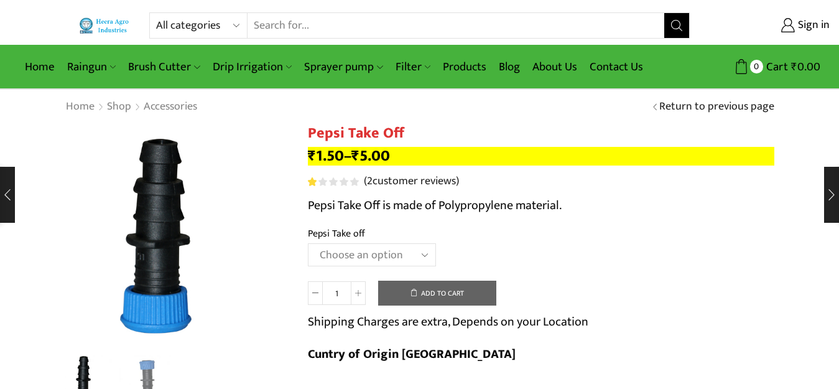
select select "drip-irrigation"
click at [156, 13] on select "All categories Accessories Air Release Valve Brush Cutter Domestic Use Drip Irr…" at bounding box center [201, 25] width 91 height 25
click at [675, 23] on icon "Search button" at bounding box center [676, 25] width 11 height 11
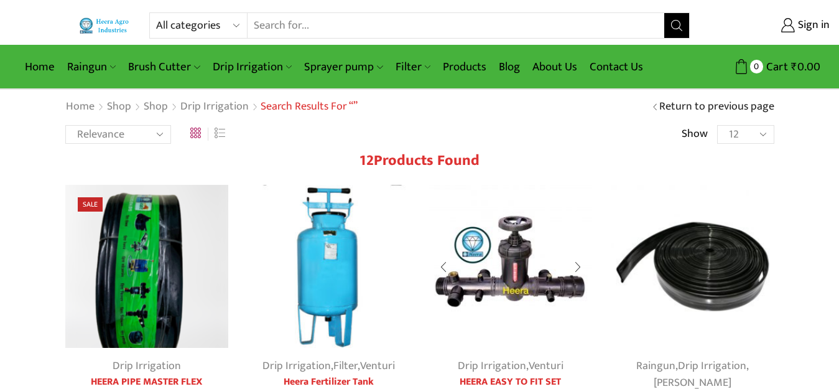
click at [518, 241] on img at bounding box center [511, 267] width 164 height 164
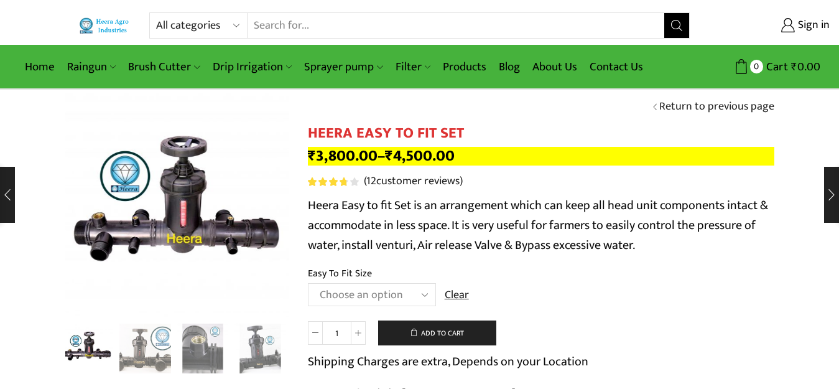
scroll to position [62, 0]
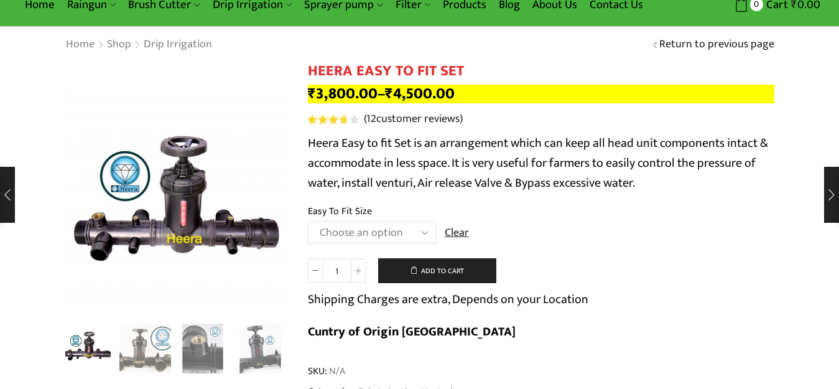
drag, startPoint x: 0, startPoint y: 0, endPoint x: 366, endPoint y: 229, distance: 431.7
click at [366, 229] on select "Choose an option 2" Easy To Fit 2.5" Easy To Fit 3" Easy To Fit" at bounding box center [372, 232] width 128 height 23
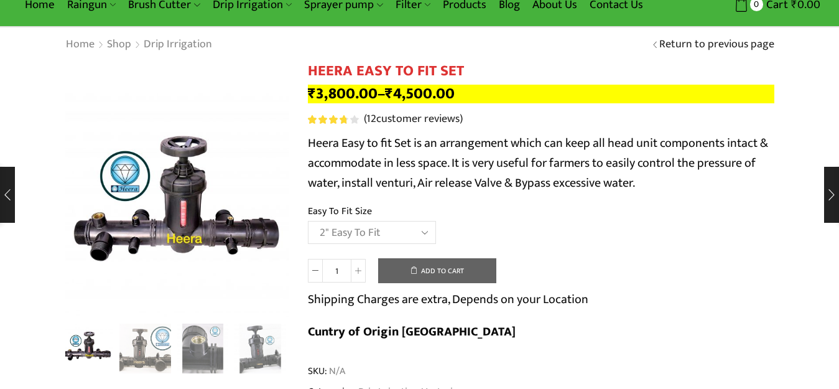
click at [308, 221] on select "Choose an option 2" Easy To Fit 2.5" Easy To Fit 3" Easy To Fit" at bounding box center [372, 232] width 128 height 23
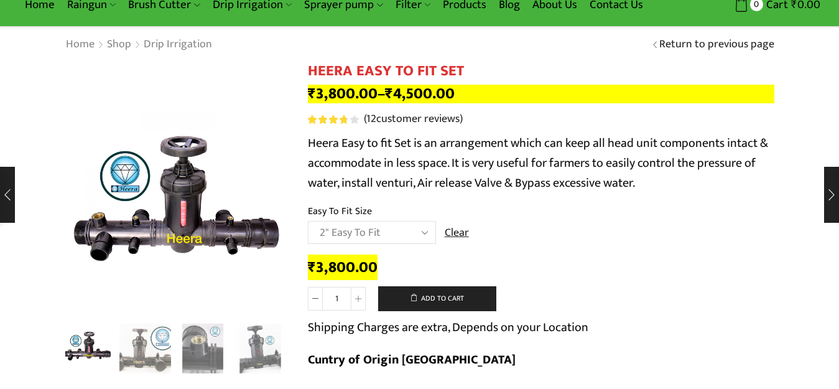
click at [361, 229] on select "Choose an option 2" Easy To Fit 2.5" Easy To Fit 3" Easy To Fit" at bounding box center [372, 232] width 128 height 23
click at [308, 221] on select "Choose an option 2" Easy To Fit 2.5" Easy To Fit 3" Easy To Fit" at bounding box center [372, 232] width 128 height 23
select select "2.5" Easy To Fit"
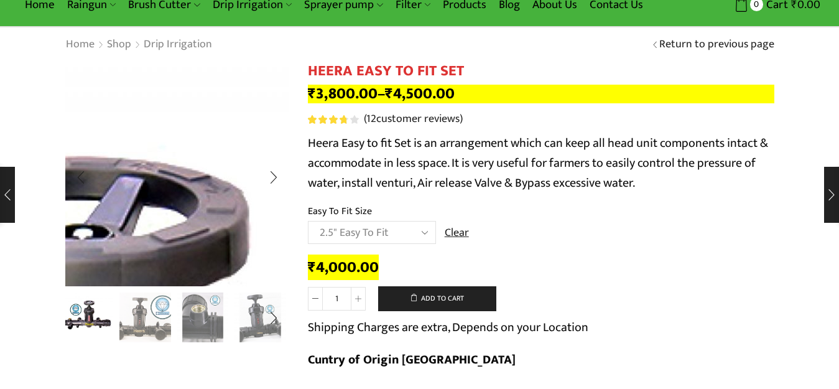
scroll to position [0, 0]
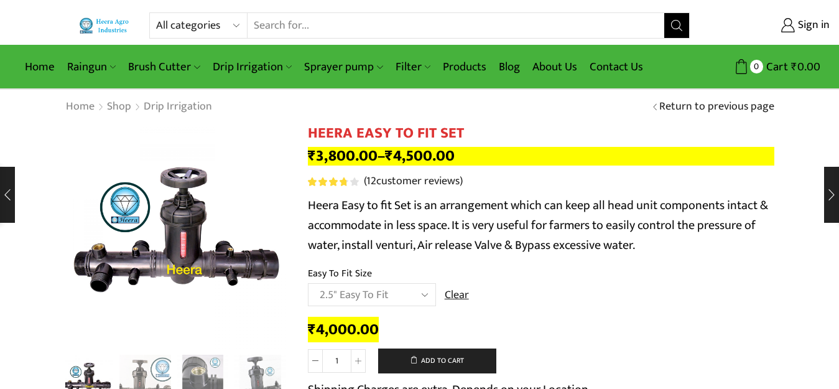
click at [185, 24] on select "All categories Accessories Air Release Valve Brush Cutter Domestic Use Drip Irr…" at bounding box center [201, 25] width 91 height 25
select select "non-return-valve-normex"
click at [156, 13] on select "All categories Accessories Air Release Valve Brush Cutter Domestic Use Drip Irr…" at bounding box center [201, 25] width 91 height 25
click at [677, 32] on button "Search" at bounding box center [676, 25] width 25 height 25
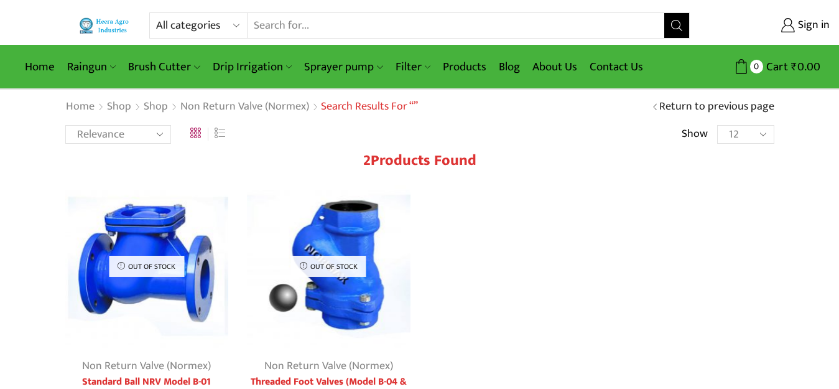
click at [360, 286] on img at bounding box center [329, 267] width 164 height 164
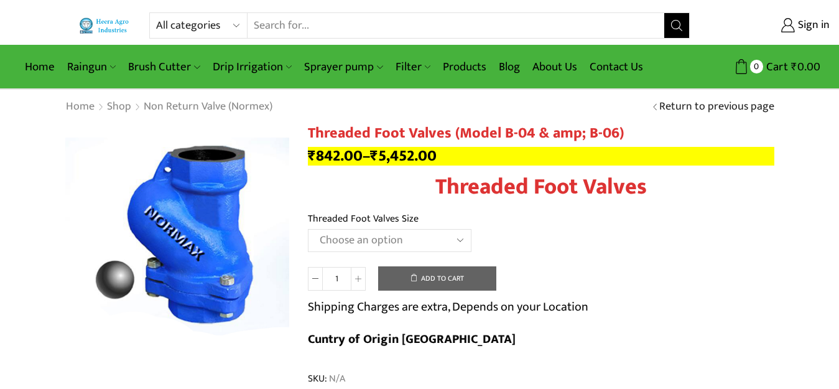
click at [344, 239] on select "Choose an option 1" Threaded Foot Valves 1.5"Threaded Foot Valves 2"Threaded Fo…" at bounding box center [390, 240] width 164 height 23
click at [308, 229] on select "Choose an option 1" Threaded Foot Valves 1.5"Threaded Foot Valves 2"Threaded Fo…" at bounding box center [390, 240] width 164 height 23
select select "2-5threaded-foot-valves"
